Goal: Transaction & Acquisition: Purchase product/service

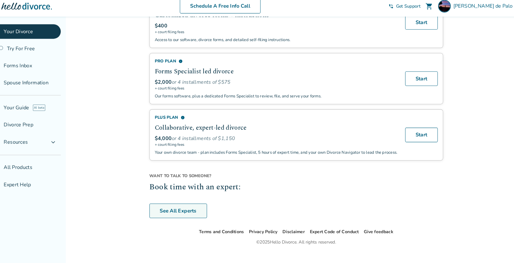
scroll to position [407, 0]
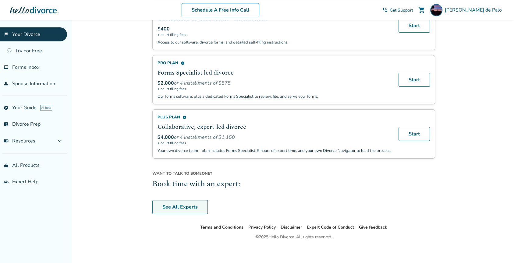
click at [189, 200] on link "See All Experts" at bounding box center [179, 207] width 55 height 14
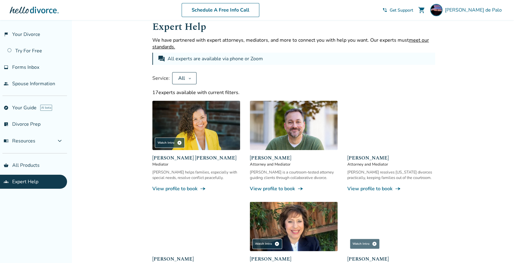
scroll to position [11, 0]
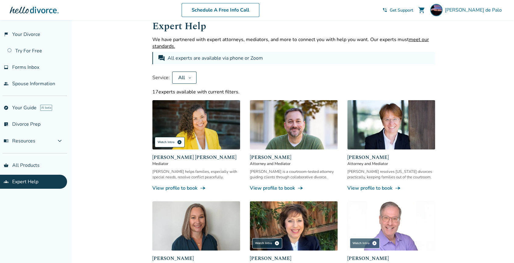
click at [180, 141] on span "play_circle" at bounding box center [179, 142] width 5 height 5
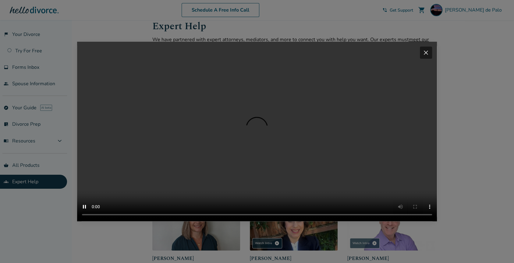
click at [449, 65] on div "Your browser does not support the video tag. close" at bounding box center [257, 131] width 514 height 263
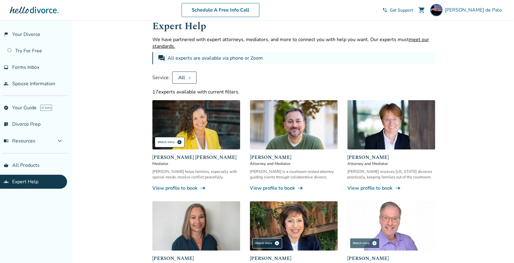
click at [179, 137] on div "Watch Intro play_circle" at bounding box center [170, 142] width 30 height 10
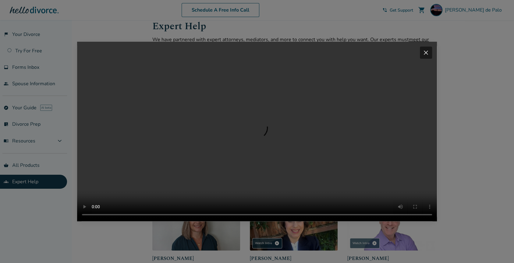
click at [429, 49] on span "close" at bounding box center [425, 52] width 7 height 7
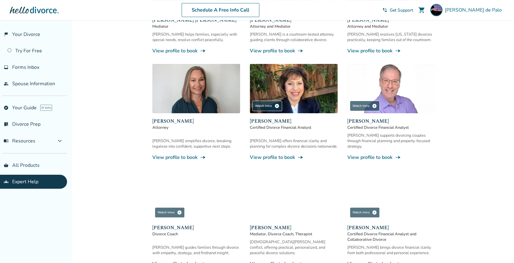
scroll to position [150, 0]
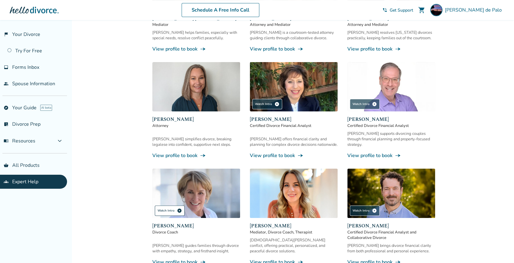
click at [167, 205] on div "Watch Intro play_circle" at bounding box center [170, 210] width 30 height 10
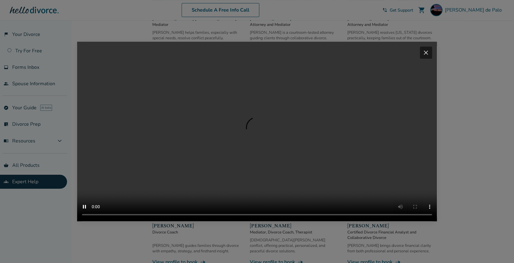
click at [429, 49] on span "close" at bounding box center [425, 52] width 7 height 7
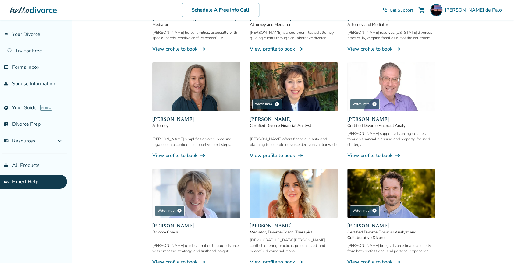
click at [298, 194] on img at bounding box center [294, 193] width 88 height 49
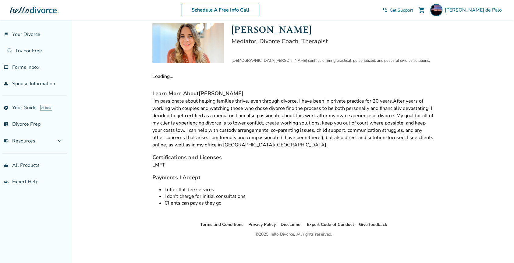
scroll to position [55, 0]
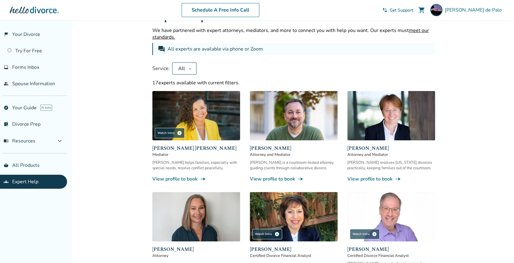
scroll to position [150, 0]
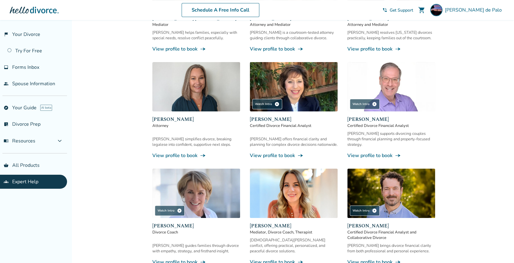
click at [191, 191] on img at bounding box center [196, 193] width 88 height 49
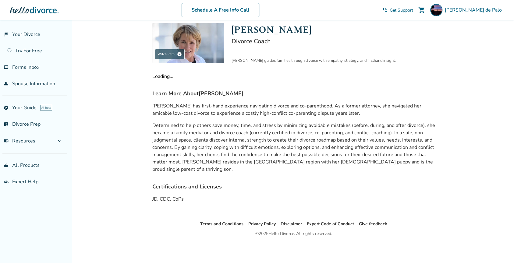
scroll to position [52, 0]
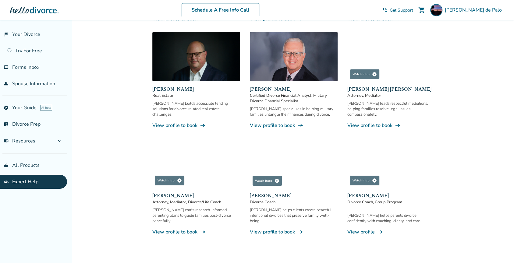
scroll to position [394, 0]
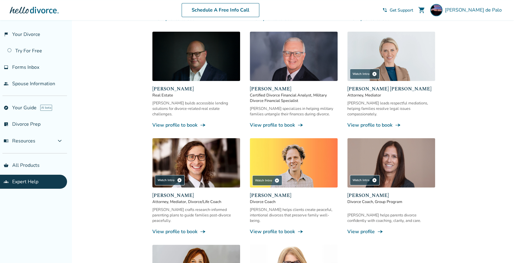
click at [388, 163] on img at bounding box center [391, 162] width 88 height 49
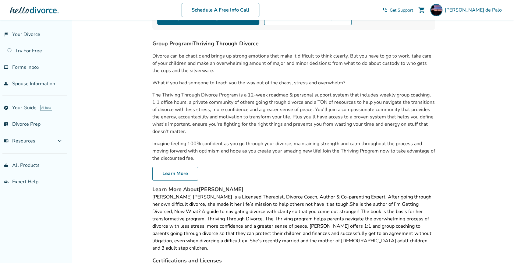
scroll to position [118, 0]
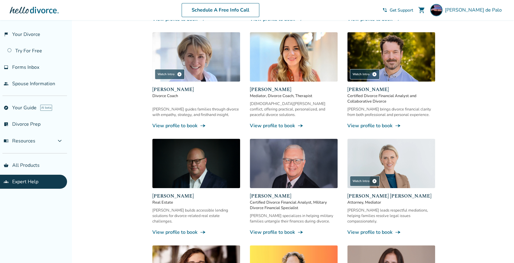
scroll to position [286, 0]
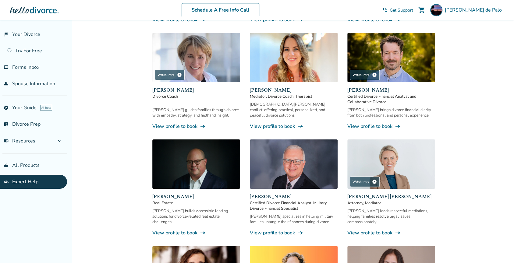
click at [383, 159] on img at bounding box center [391, 163] width 88 height 49
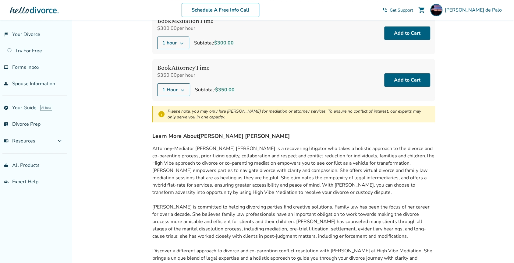
scroll to position [60, 0]
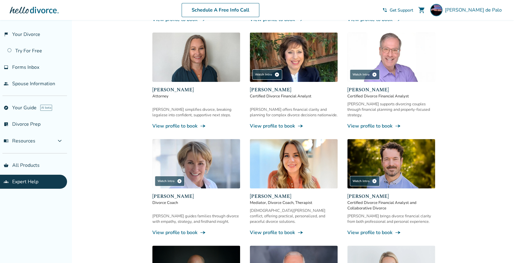
scroll to position [183, 0]
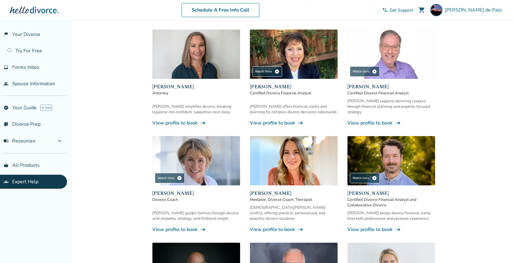
click at [172, 226] on link "View profile to book line_end_arrow_notch" at bounding box center [196, 229] width 88 height 7
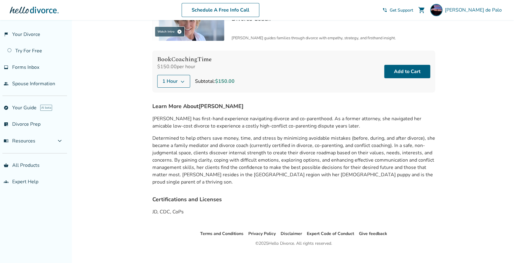
scroll to position [43, 0]
click at [40, 182] on link "groups Expert Help" at bounding box center [33, 182] width 67 height 14
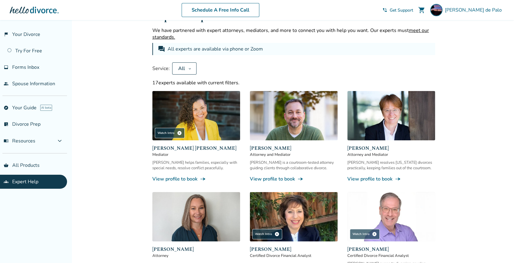
scroll to position [43, 0]
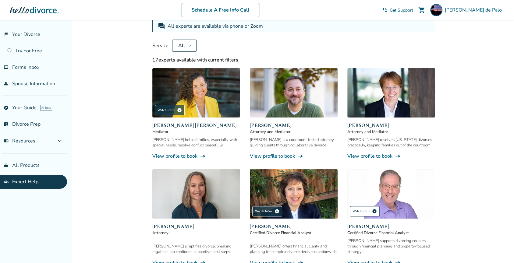
click at [365, 209] on div "Watch Intro play_circle" at bounding box center [364, 211] width 30 height 10
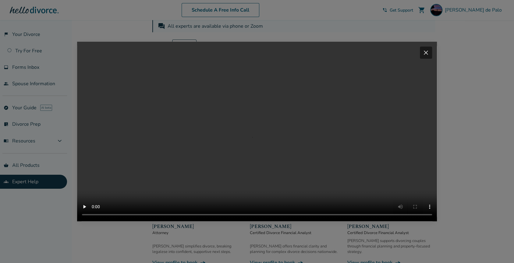
click at [365, 209] on div "Your browser does not support the video tag. close" at bounding box center [257, 131] width 514 height 263
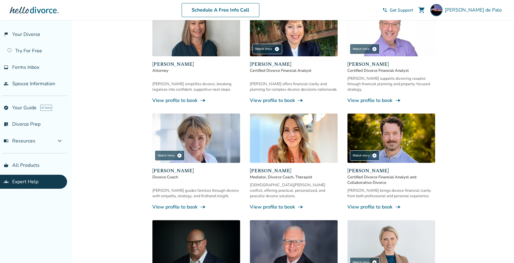
scroll to position [205, 0]
click at [175, 167] on span "[PERSON_NAME]" at bounding box center [196, 170] width 88 height 7
click at [194, 131] on img at bounding box center [196, 137] width 88 height 49
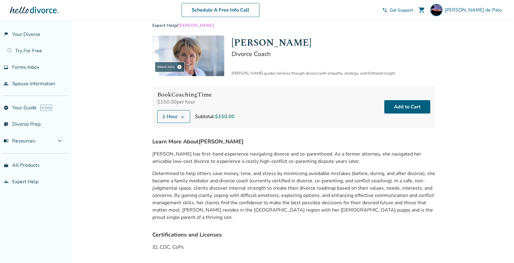
scroll to position [7, 0]
click at [401, 109] on button "Add to Cart" at bounding box center [407, 107] width 46 height 13
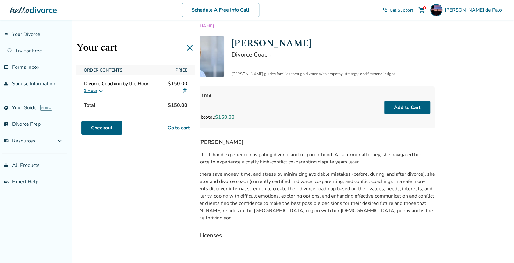
click at [341, 155] on span "[PERSON_NAME] has first-hand experience navigating divorce and co-parenthood. A…" at bounding box center [286, 158] width 269 height 14
click at [91, 90] on button "1 Hour" at bounding box center [93, 90] width 19 height 7
click at [92, 108] on label "2 Hours" at bounding box center [97, 110] width 20 height 6
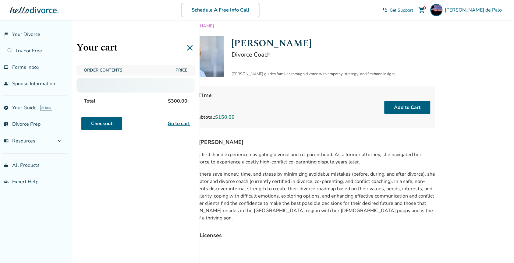
click at [92, 103] on span "Total" at bounding box center [89, 101] width 16 height 12
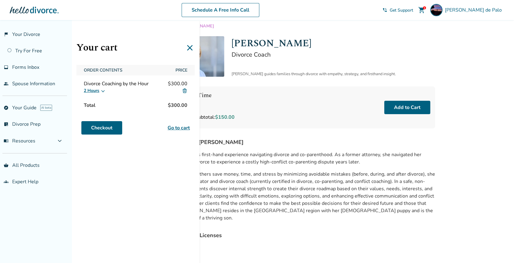
click at [94, 91] on button "2 Hours" at bounding box center [95, 90] width 22 height 7
click at [92, 104] on label "1 Hour" at bounding box center [96, 104] width 19 height 6
click at [98, 188] on div "Your cart Order Contents Price Divorce Coaching by the Hour $150.00 1 Hour Tota…" at bounding box center [136, 151] width 128 height 263
